Goal: Task Accomplishment & Management: Complete application form

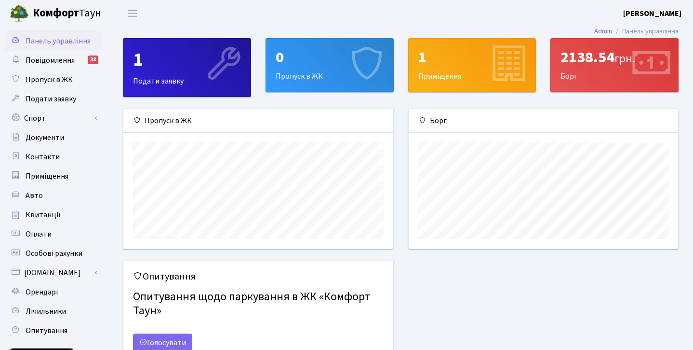
scroll to position [139, 270]
click at [39, 59] on span "Повідомлення" at bounding box center [50, 60] width 49 height 11
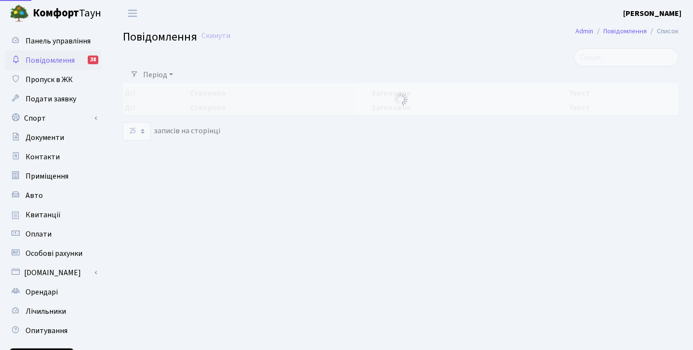
select select "25"
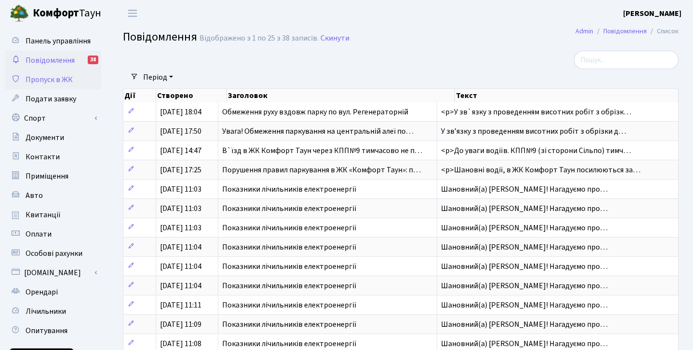
click at [54, 84] on span "Пропуск в ЖК" at bounding box center [49, 79] width 47 height 11
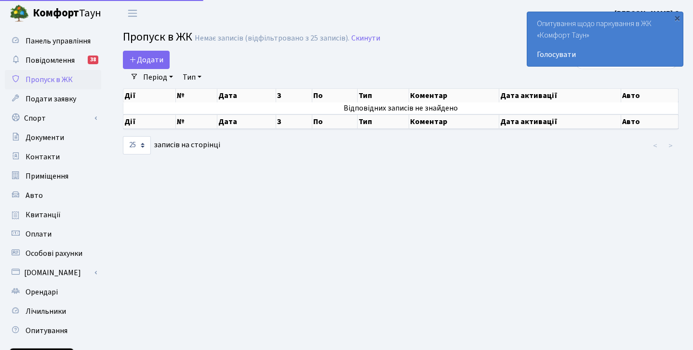
select select "25"
click at [53, 15] on b "Комфорт" at bounding box center [56, 12] width 46 height 15
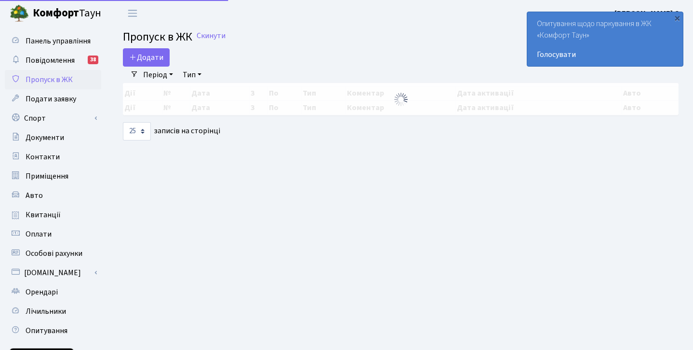
select select "25"
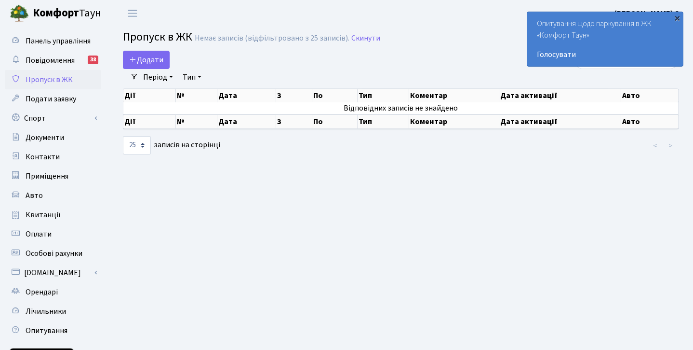
click at [680, 18] on div "×" at bounding box center [678, 18] width 10 height 10
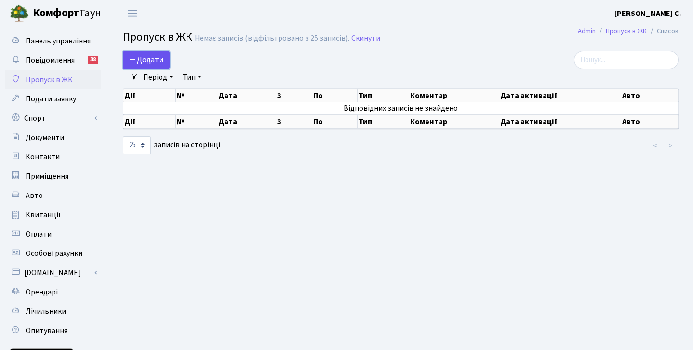
click at [155, 60] on span "Додати" at bounding box center [146, 59] width 34 height 11
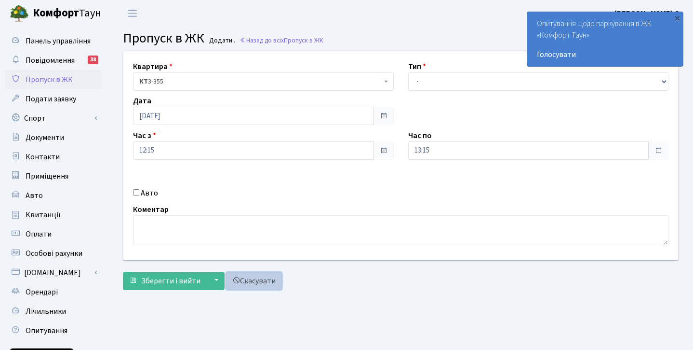
click at [251, 282] on link "Скасувати" at bounding box center [254, 280] width 56 height 18
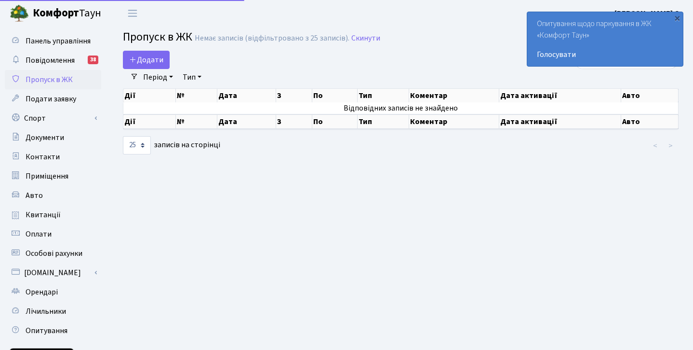
select select "25"
click at [50, 102] on span "Подати заявку" at bounding box center [51, 99] width 51 height 11
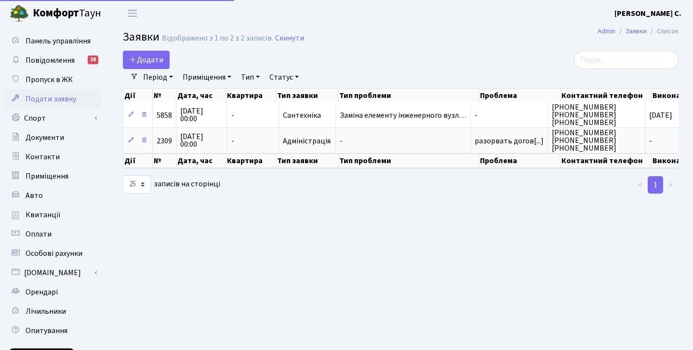
select select "25"
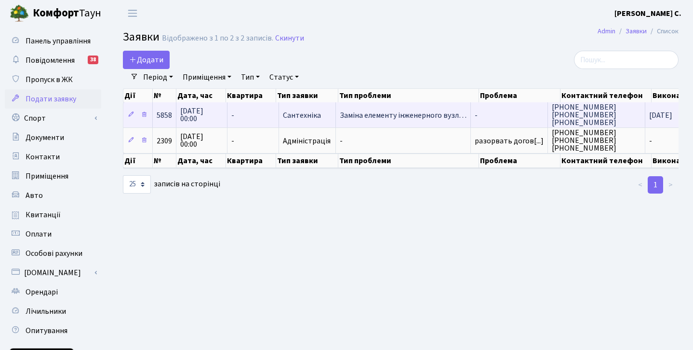
click at [435, 114] on span "Заміна елементу інженерного вузл…" at bounding box center [403, 115] width 127 height 8
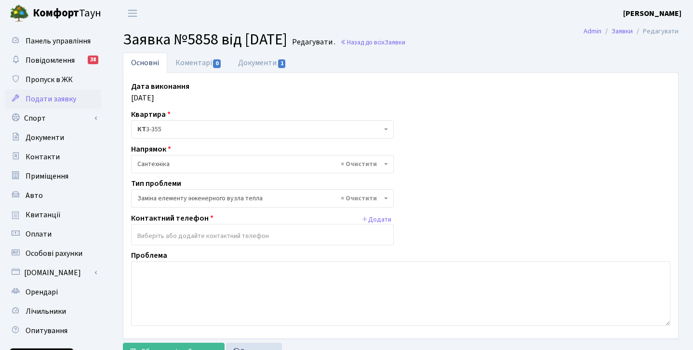
select select "31"
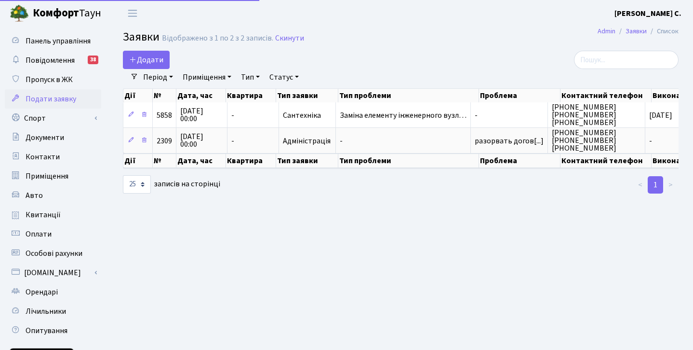
select select "25"
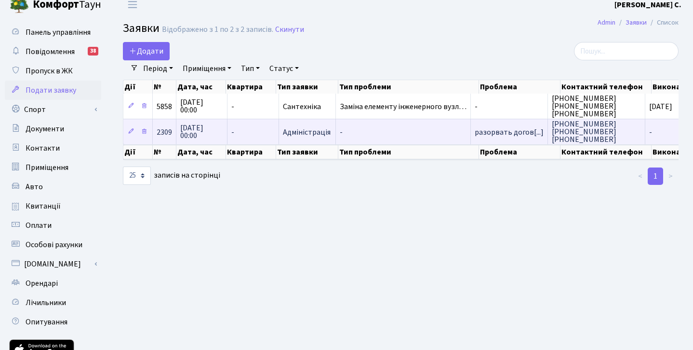
scroll to position [10, 0]
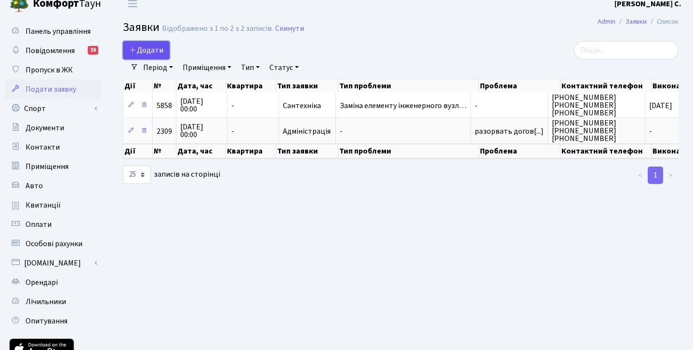
click at [151, 50] on span "Додати" at bounding box center [146, 50] width 34 height 11
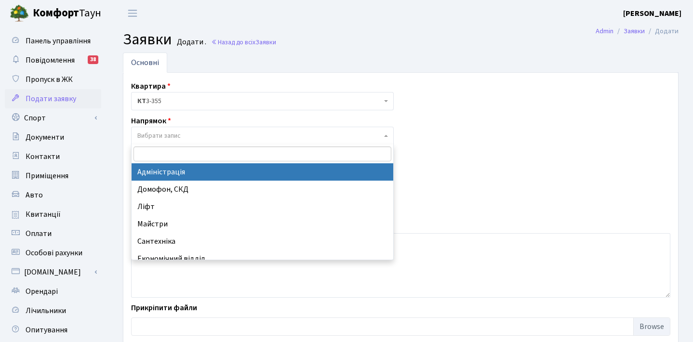
click at [226, 137] on span "Вибрати запис" at bounding box center [259, 136] width 244 height 10
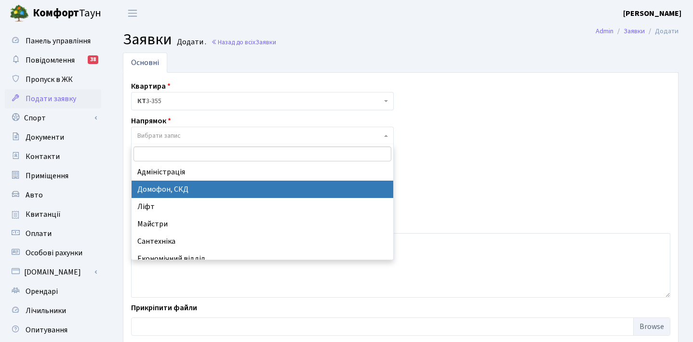
select select "4"
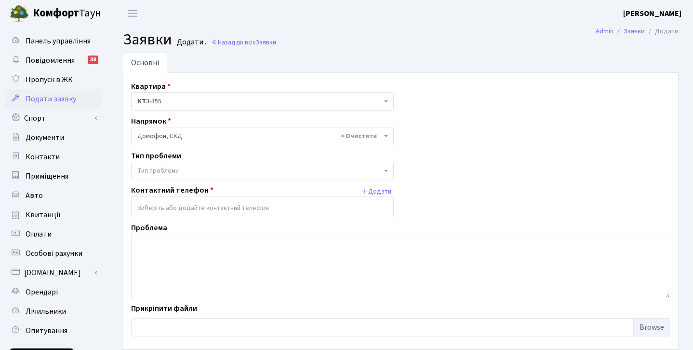
click at [196, 170] on span "Тип проблеми" at bounding box center [259, 171] width 244 height 10
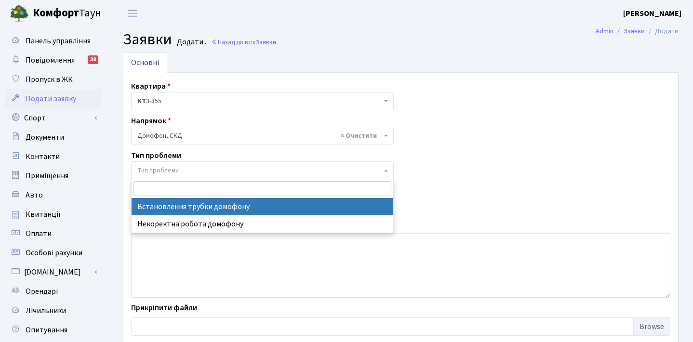
select select "5"
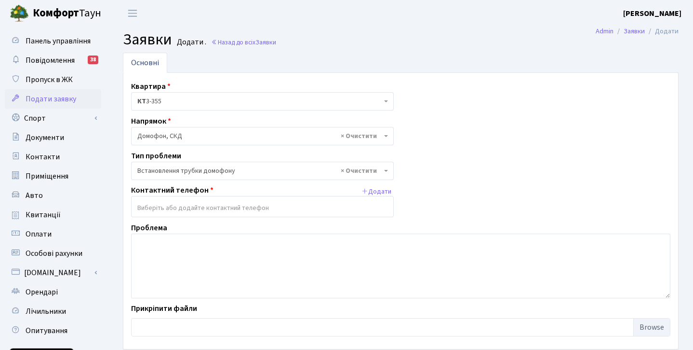
click at [206, 206] on input "search" at bounding box center [263, 207] width 262 height 17
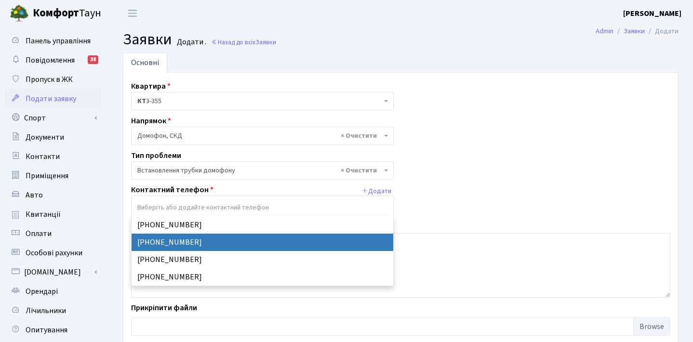
select select "33843"
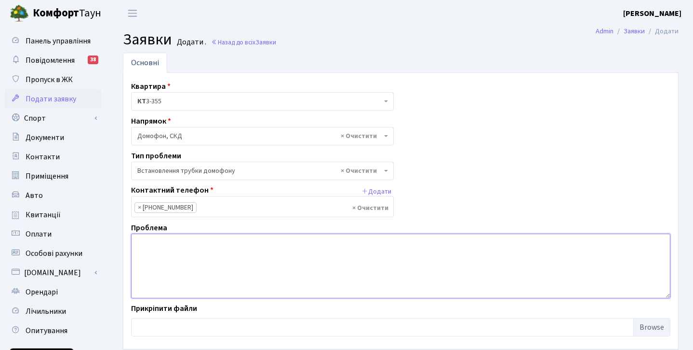
click at [174, 240] on textarea at bounding box center [401, 265] width 540 height 65
type textarea "G"
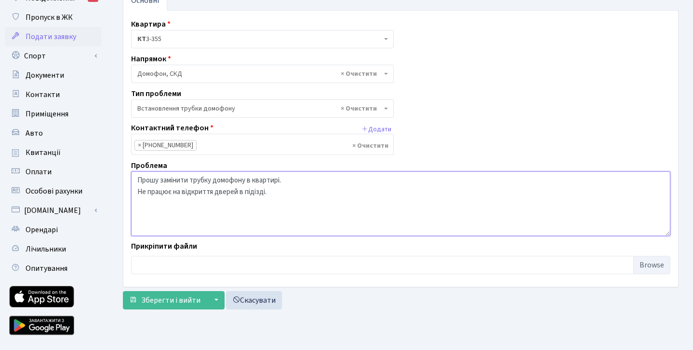
scroll to position [84, 0]
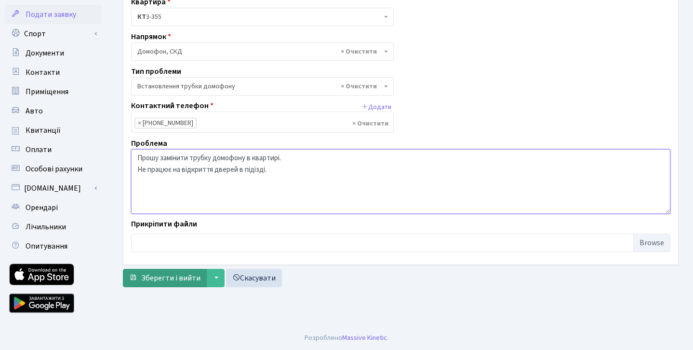
type textarea "Прошу замінити трубку домофону в квартирі. Не працює на відкриття дверей в піді…"
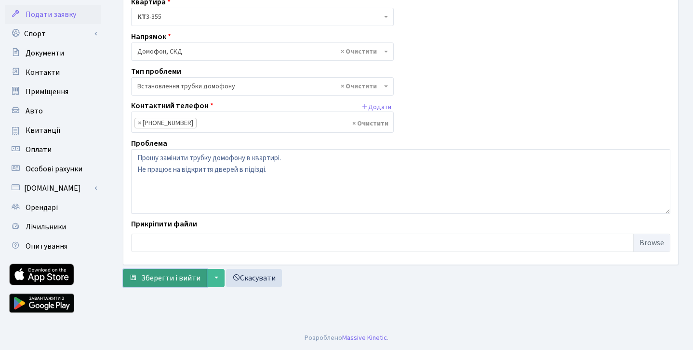
click at [181, 276] on span "Зберегти і вийти" at bounding box center [170, 277] width 59 height 11
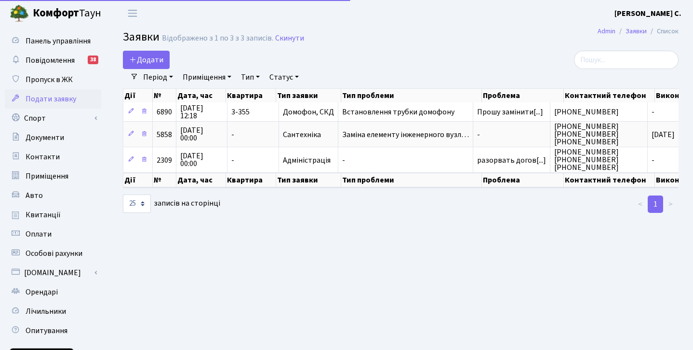
select select "25"
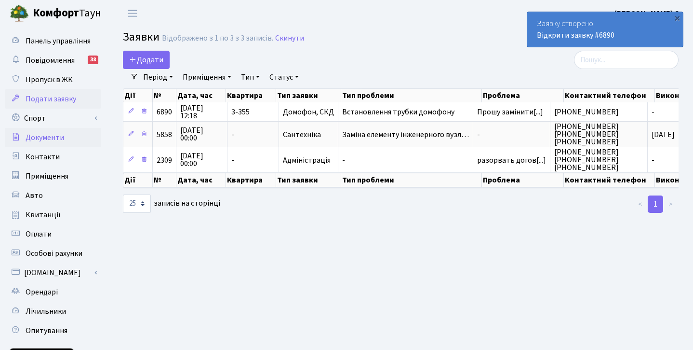
click at [68, 134] on link "Документи" at bounding box center [53, 137] width 96 height 19
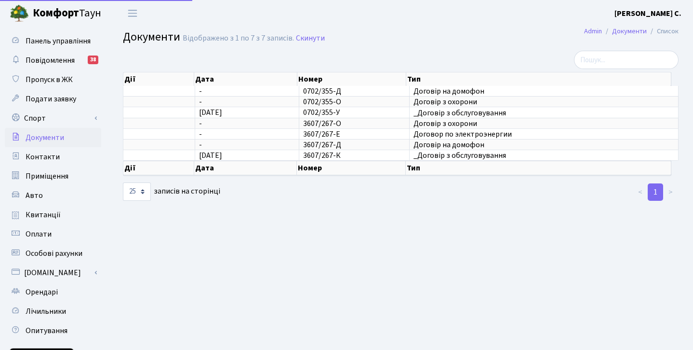
select select "25"
click at [54, 157] on span "Контакти" at bounding box center [43, 156] width 34 height 11
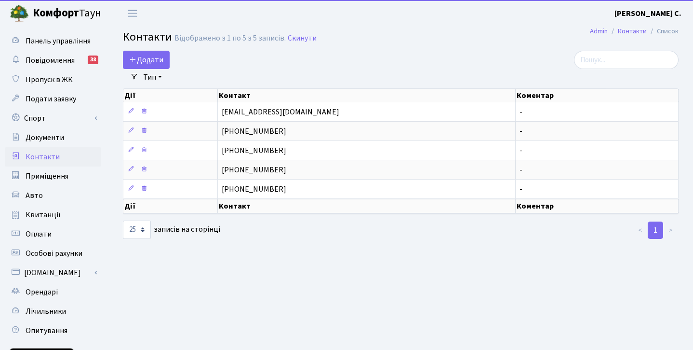
select select "25"
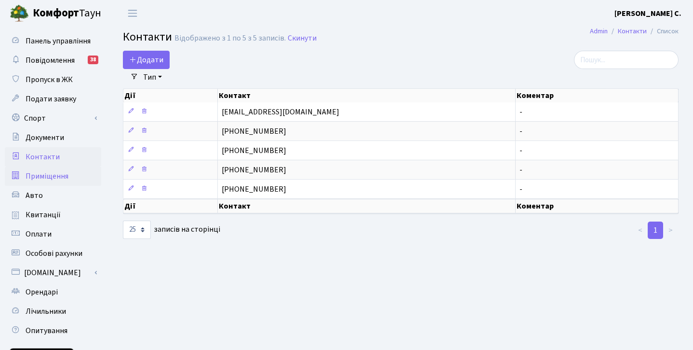
click at [50, 175] on span "Приміщення" at bounding box center [47, 176] width 43 height 11
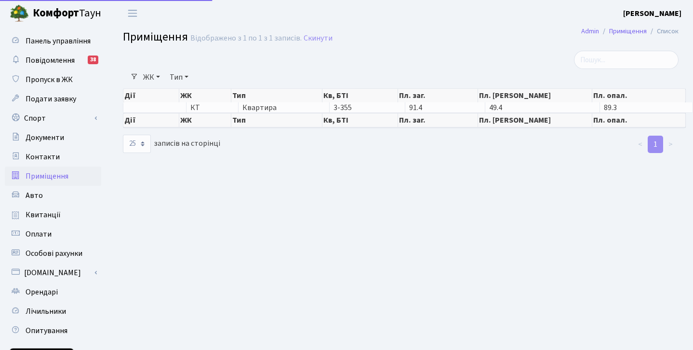
select select "25"
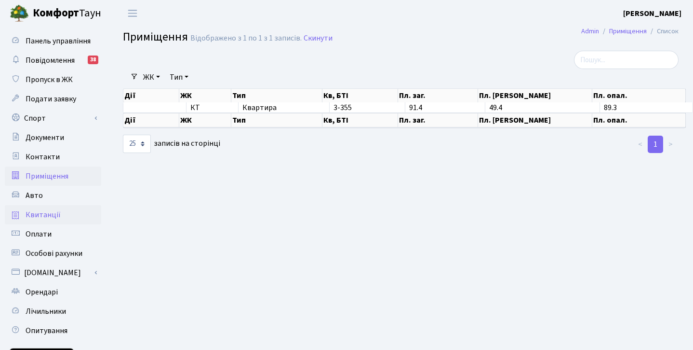
click at [49, 211] on span "Квитанції" at bounding box center [43, 214] width 35 height 11
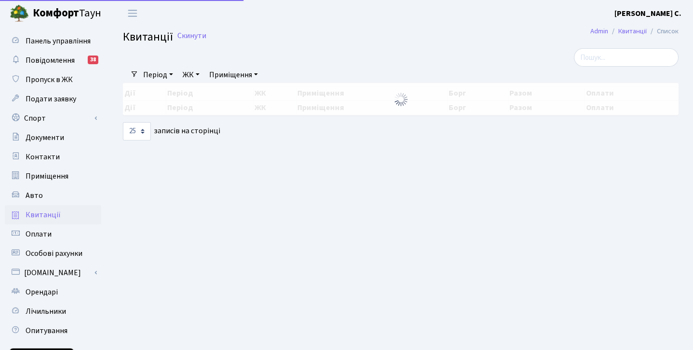
select select "25"
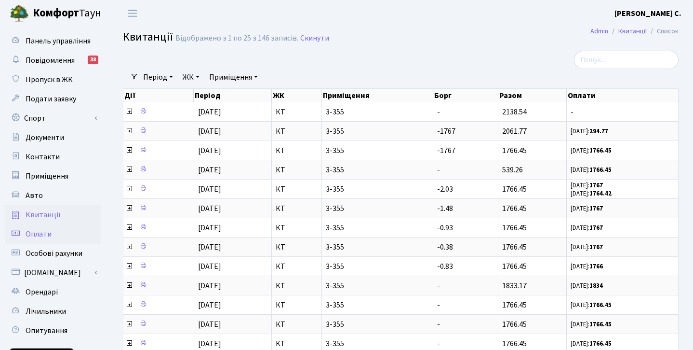
click at [47, 231] on span "Оплати" at bounding box center [39, 234] width 26 height 11
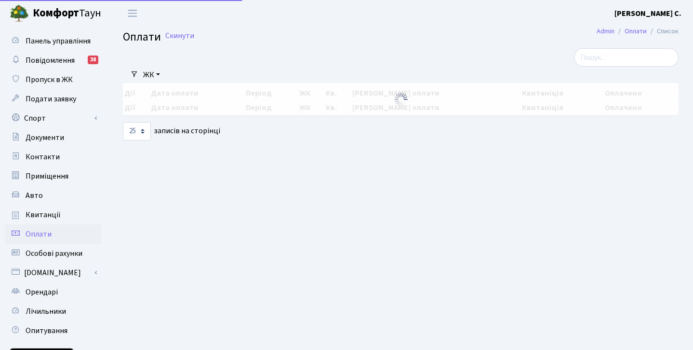
select select "25"
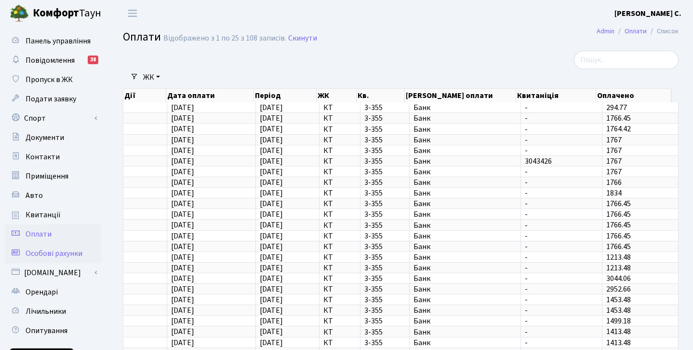
click at [47, 252] on span "Особові рахунки" at bounding box center [54, 253] width 57 height 11
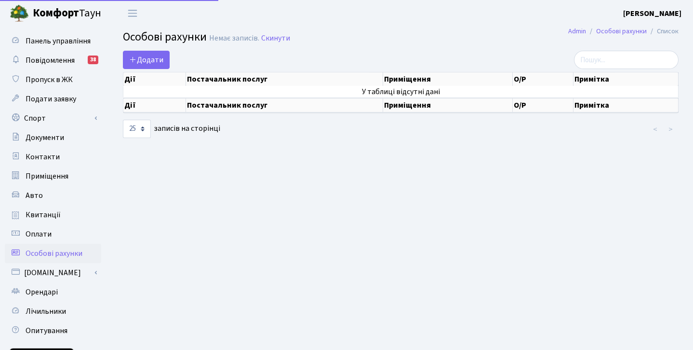
select select "25"
click at [58, 14] on b "Комфорт" at bounding box center [56, 12] width 46 height 15
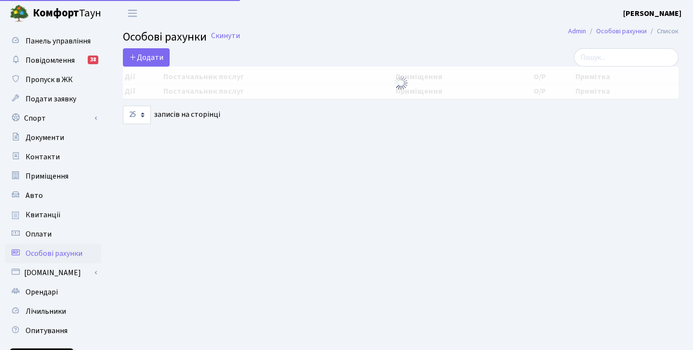
select select "25"
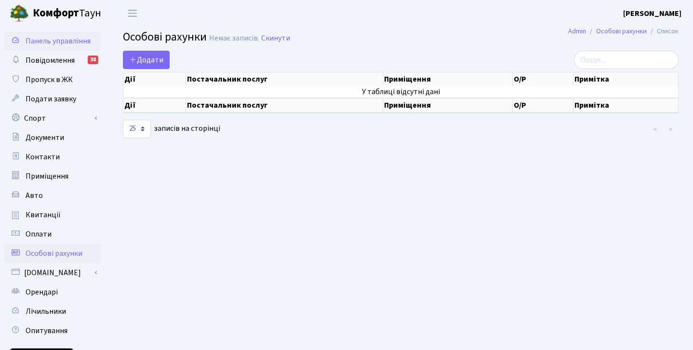
click at [51, 38] on span "Панель управління" at bounding box center [58, 41] width 65 height 11
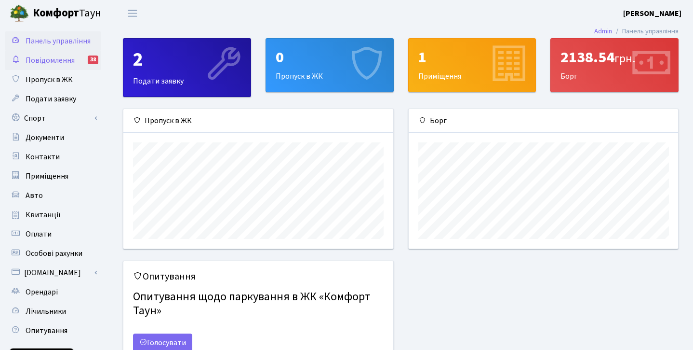
scroll to position [139, 270]
click at [594, 71] on div "2138.54 грн. Борг" at bounding box center [614, 65] width 127 height 53
click at [57, 94] on span "Подати заявку" at bounding box center [51, 99] width 51 height 11
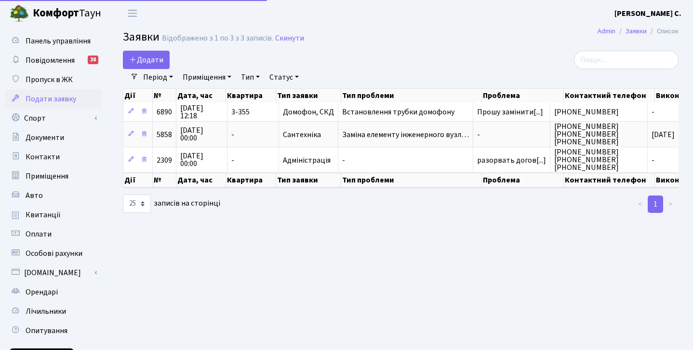
select select "25"
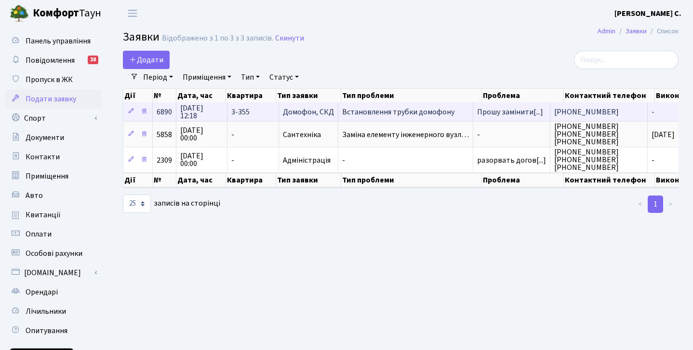
click at [422, 115] on span "Встановлення трубки домофону" at bounding box center [405, 112] width 127 height 8
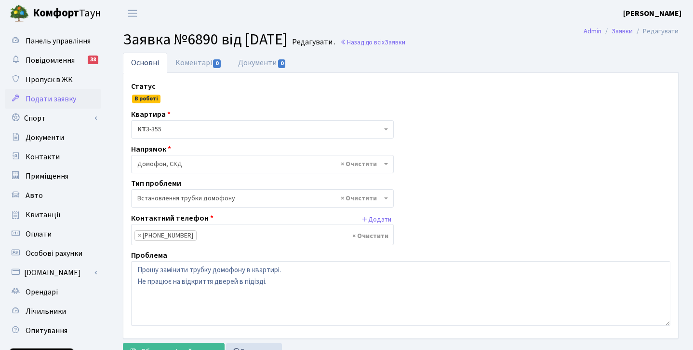
select select "5"
click at [199, 72] on link "Коментарі 0" at bounding box center [198, 63] width 63 height 20
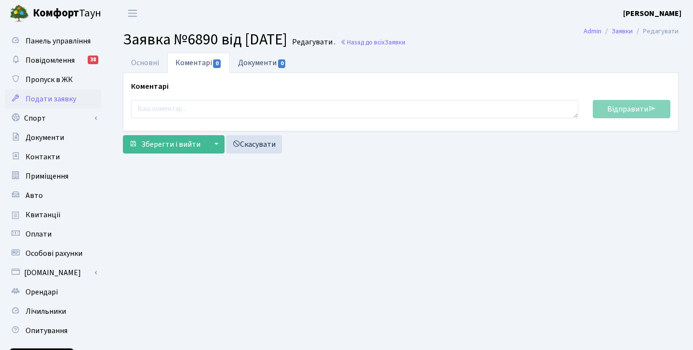
click at [255, 65] on link "Документи 0" at bounding box center [262, 63] width 65 height 20
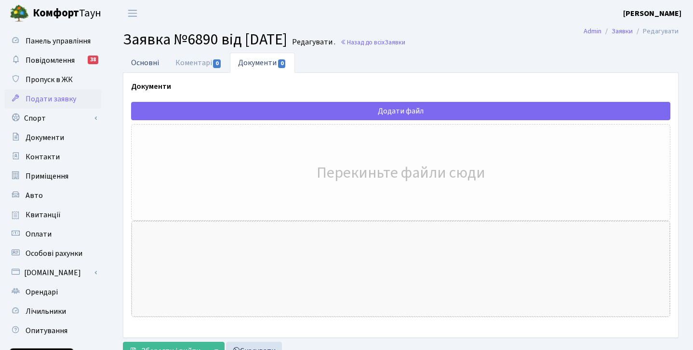
click at [154, 63] on link "Основні" at bounding box center [145, 63] width 44 height 20
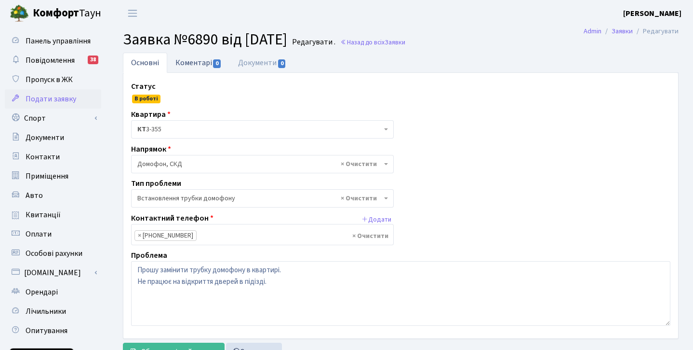
click at [188, 62] on link "Коментарі 0" at bounding box center [198, 63] width 63 height 20
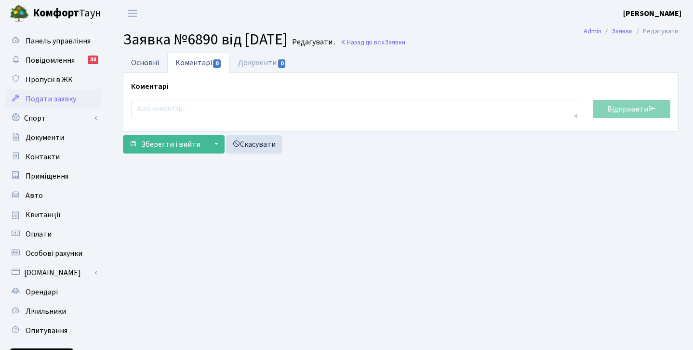
click at [148, 64] on link "Основні" at bounding box center [145, 63] width 44 height 20
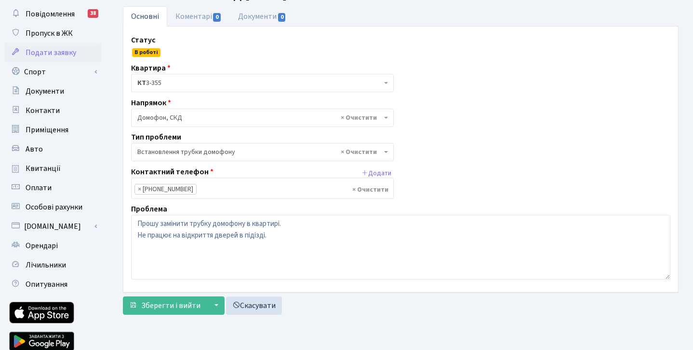
scroll to position [84, 0]
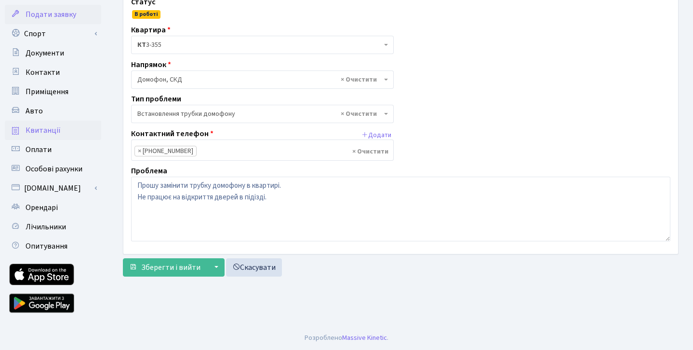
click at [54, 132] on span "Квитанції" at bounding box center [43, 130] width 35 height 11
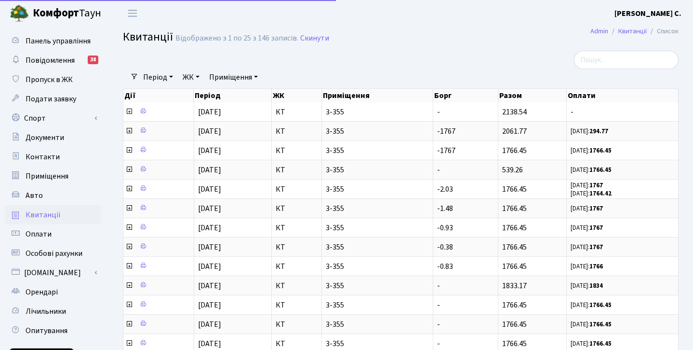
select select "25"
click at [58, 252] on span "Особові рахунки" at bounding box center [54, 253] width 57 height 11
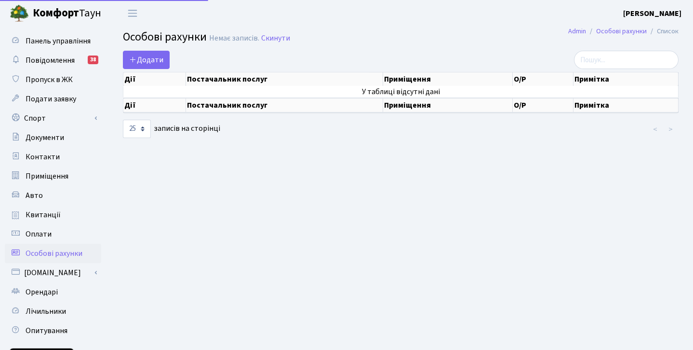
select select "25"
click at [52, 97] on span "Подати заявку" at bounding box center [51, 99] width 51 height 11
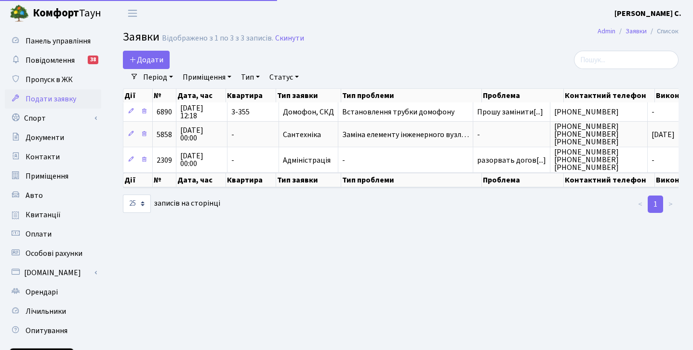
select select "25"
